Goal: Navigation & Orientation: Find specific page/section

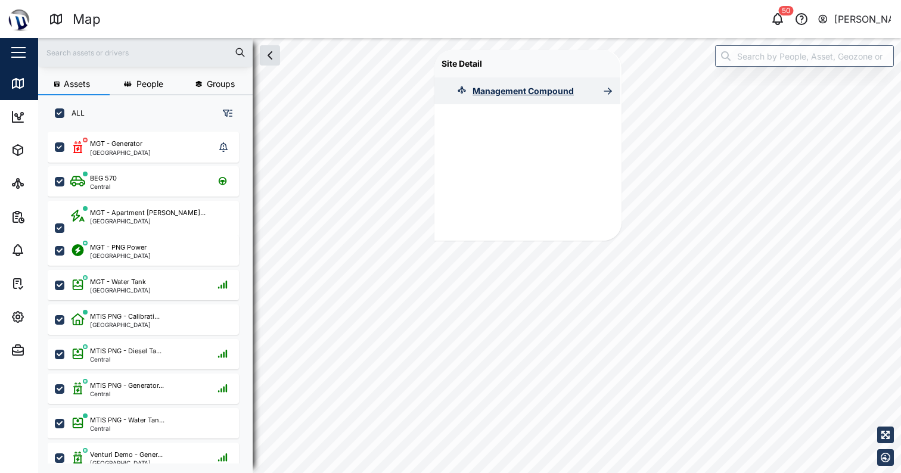
click at [515, 92] on div "Management Compound" at bounding box center [522, 91] width 101 height 13
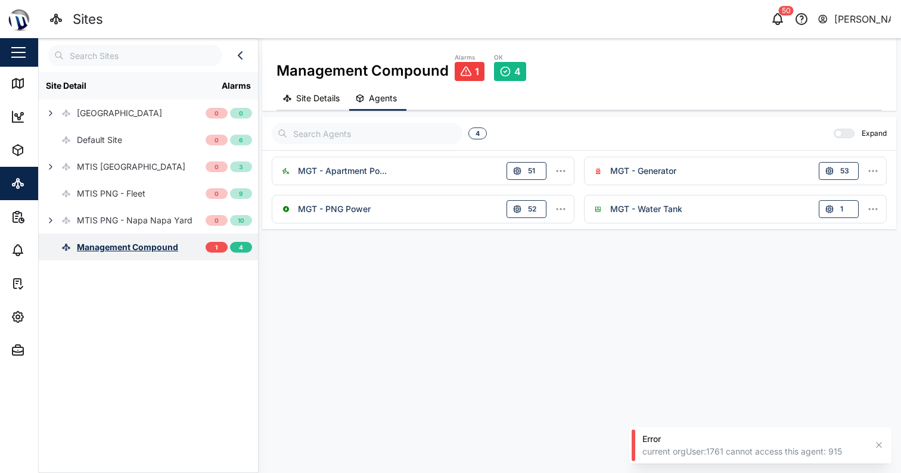
click at [160, 250] on div "Management Compound" at bounding box center [127, 247] width 101 height 13
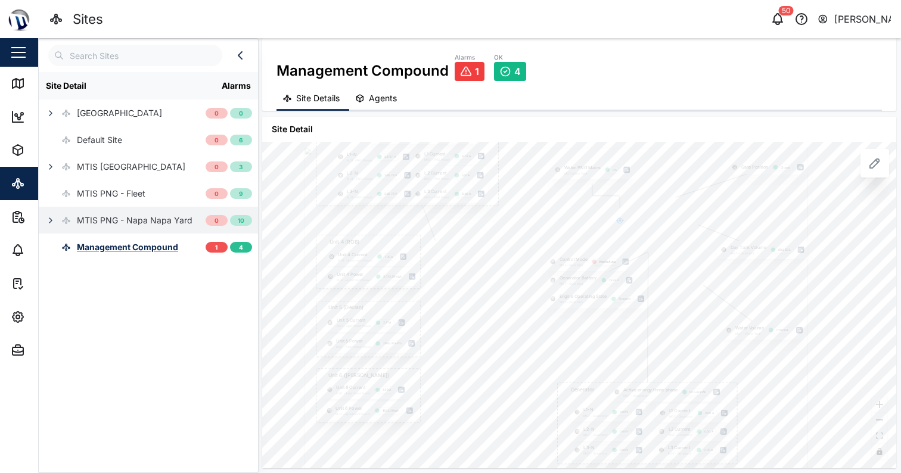
click at [129, 214] on div "MTIS PNG - Napa Napa Yard" at bounding box center [135, 220] width 116 height 13
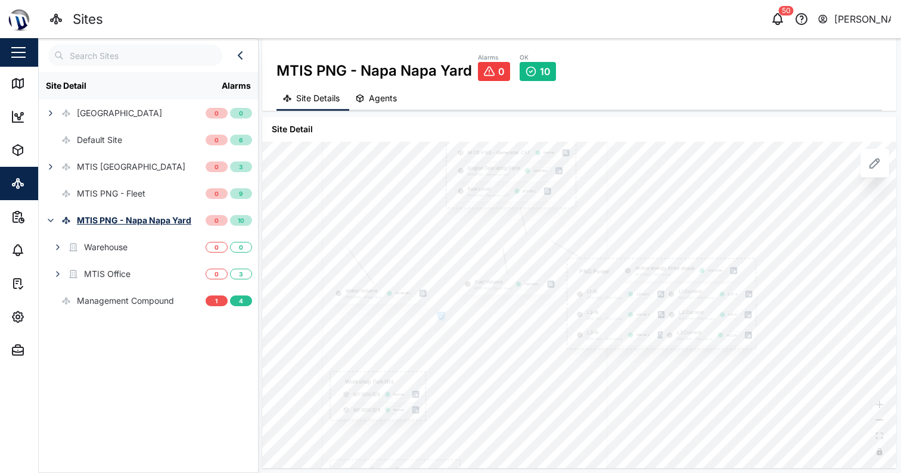
click at [441, 313] on icon "button" at bounding box center [440, 313] width 7 height 2
click at [147, 273] on div "MTIS Office" at bounding box center [122, 273] width 167 height 27
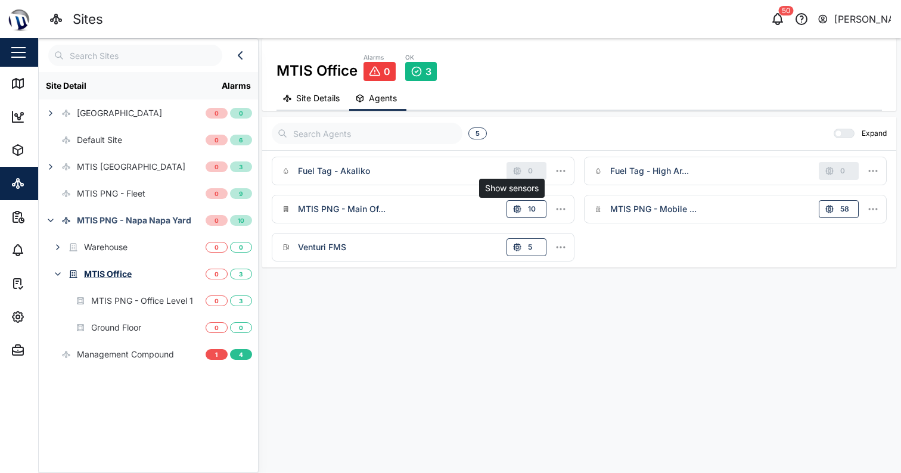
click at [463, 206] on div "MTIS PNG - Main Of... Show sensors 10" at bounding box center [423, 209] width 292 height 18
click at [519, 206] on icon "button" at bounding box center [517, 209] width 10 height 10
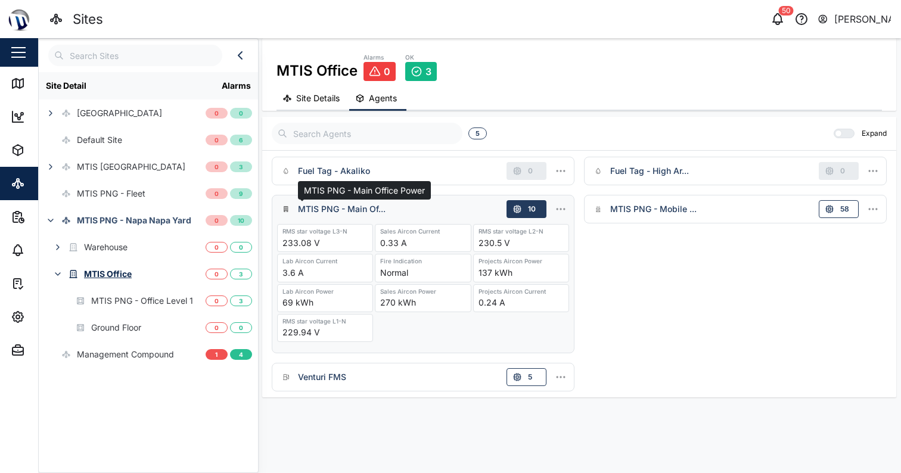
click at [306, 213] on div "MTIS PNG - Main Of..." at bounding box center [342, 209] width 88 height 13
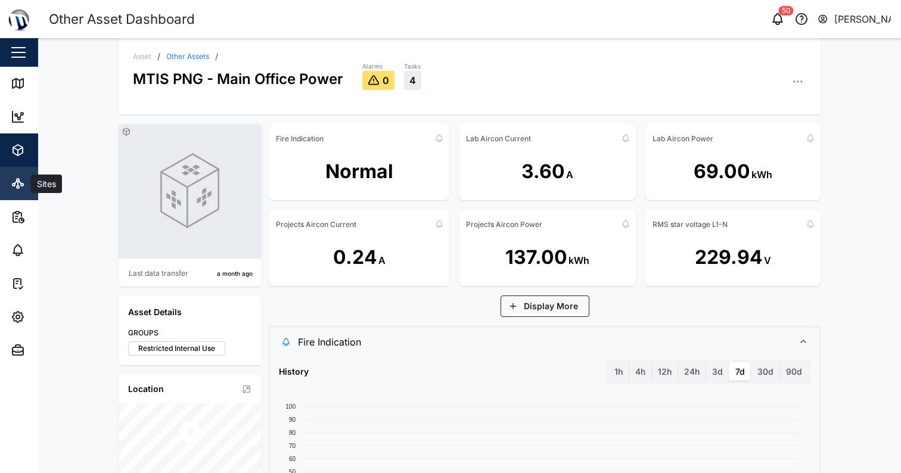
click at [24, 177] on icon at bounding box center [18, 183] width 14 height 14
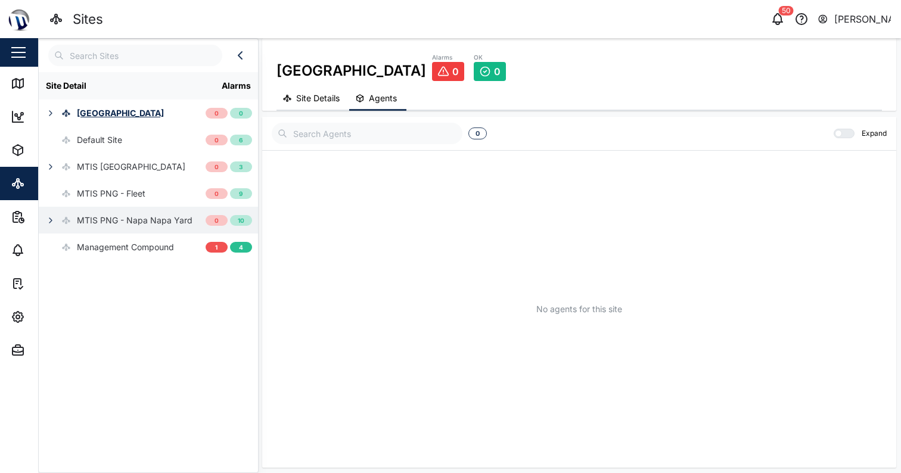
click at [179, 213] on div "MTIS PNG - Napa Napa Yard" at bounding box center [116, 220] width 154 height 27
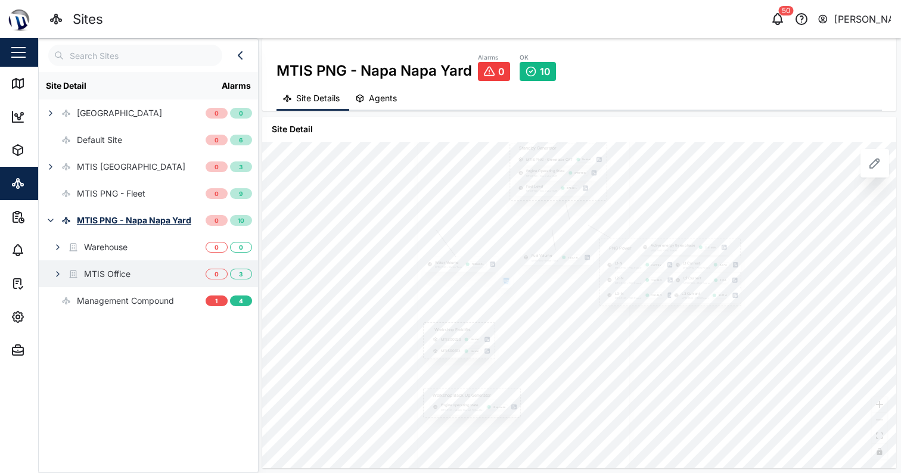
click at [157, 264] on div "MTIS Office" at bounding box center [122, 273] width 167 height 27
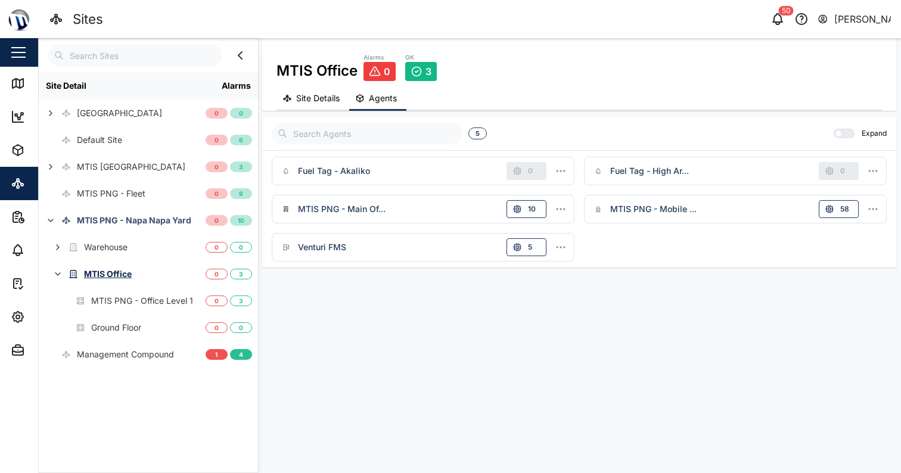
click at [425, 211] on div "MTIS PNG - Main Of... 10" at bounding box center [423, 209] width 292 height 18
click at [564, 212] on icon "button" at bounding box center [561, 209] width 12 height 12
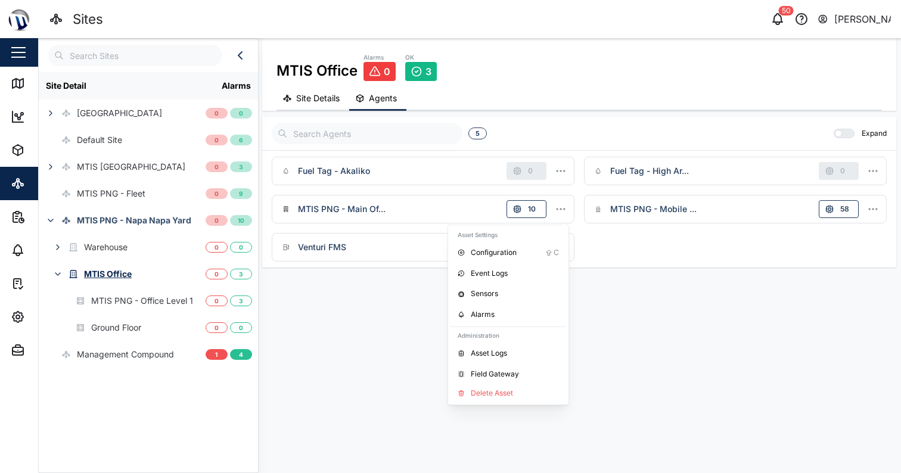
click at [438, 213] on div "MTIS PNG - Main Of... 10 Asset Settings Configuration C Event Logs Sensors Alar…" at bounding box center [423, 209] width 292 height 18
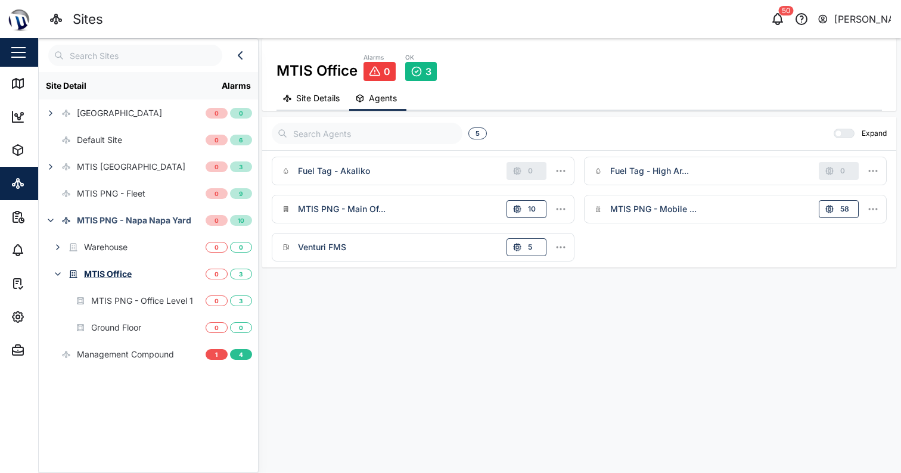
click at [313, 107] on button "Site Details" at bounding box center [312, 99] width 73 height 23
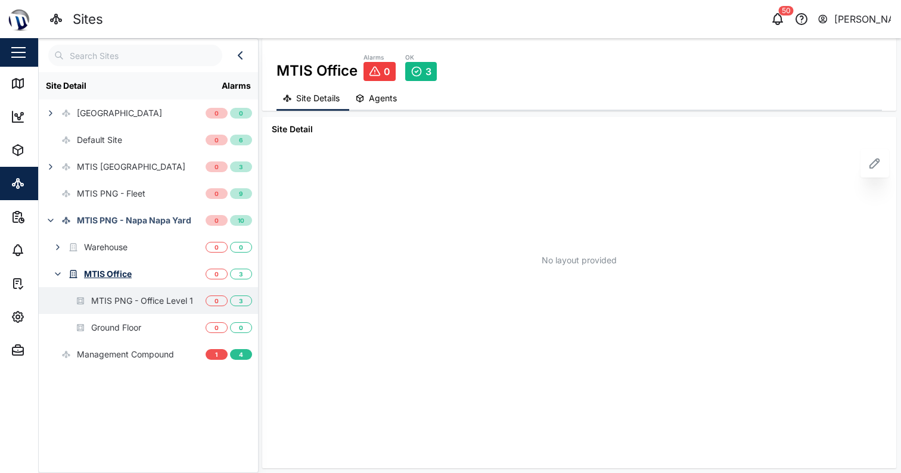
click at [130, 297] on div "MTIS PNG - Office Level 1" at bounding box center [142, 300] width 102 height 13
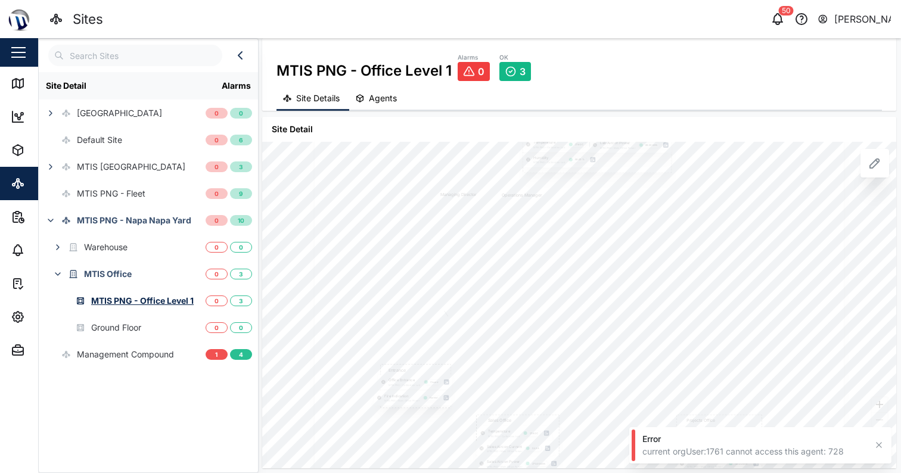
click at [609, 440] on div at bounding box center [579, 305] width 531 height 415
click at [658, 158] on div at bounding box center [579, 305] width 531 height 415
drag, startPoint x: 676, startPoint y: 161, endPoint x: 686, endPoint y: 363, distance: 201.6
